Goal: Information Seeking & Learning: Learn about a topic

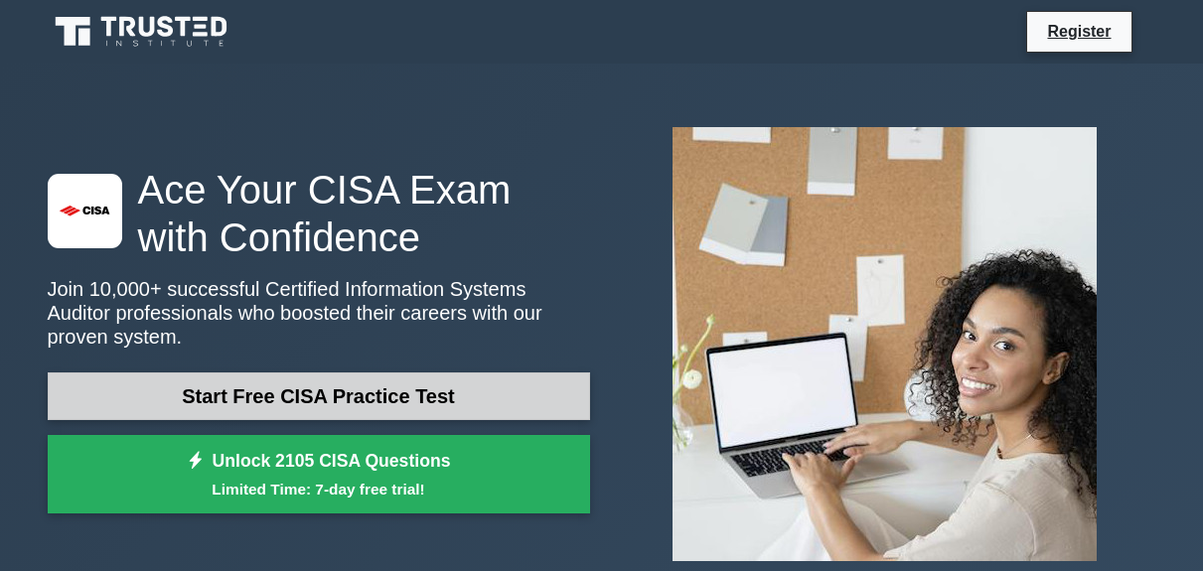
click at [496, 383] on link "Start Free CISA Practice Test" at bounding box center [319, 397] width 542 height 48
